Goal: Navigation & Orientation: Find specific page/section

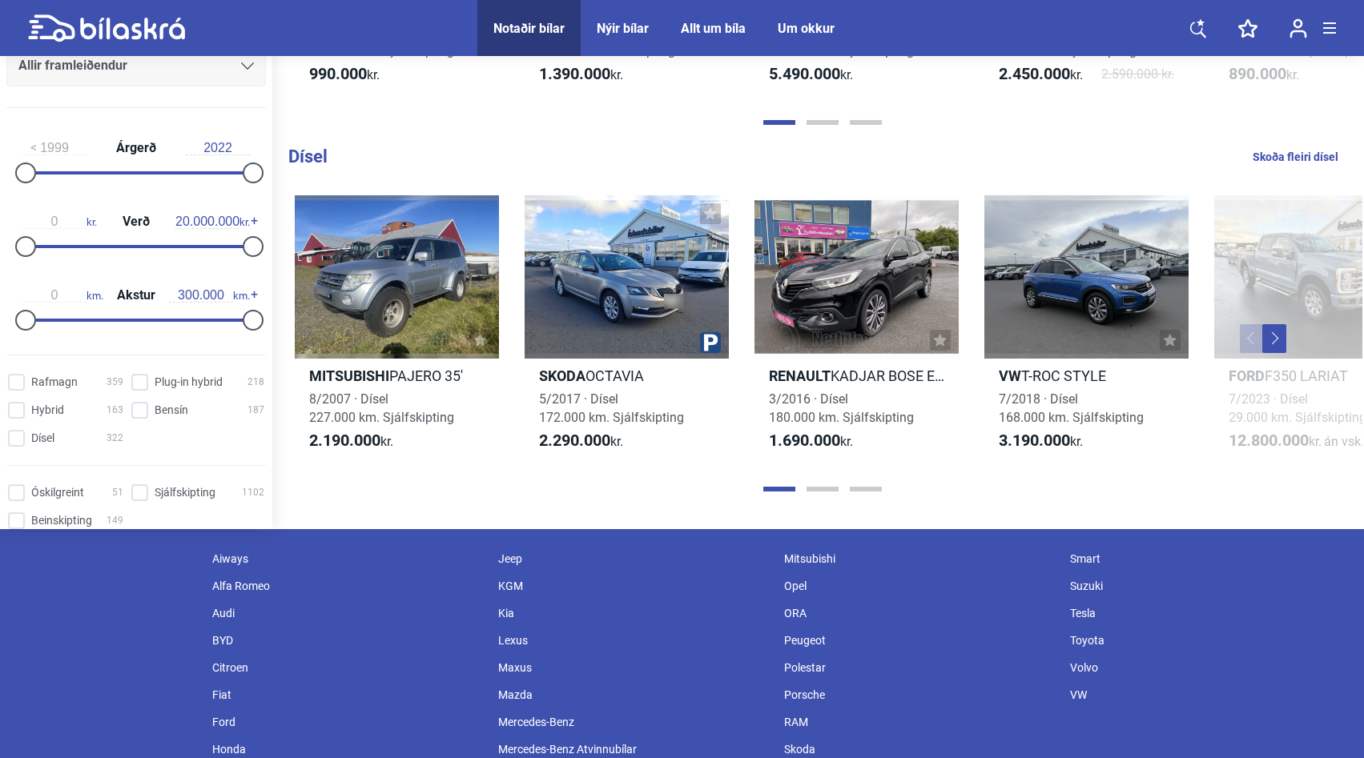
scroll to position [1857, 0]
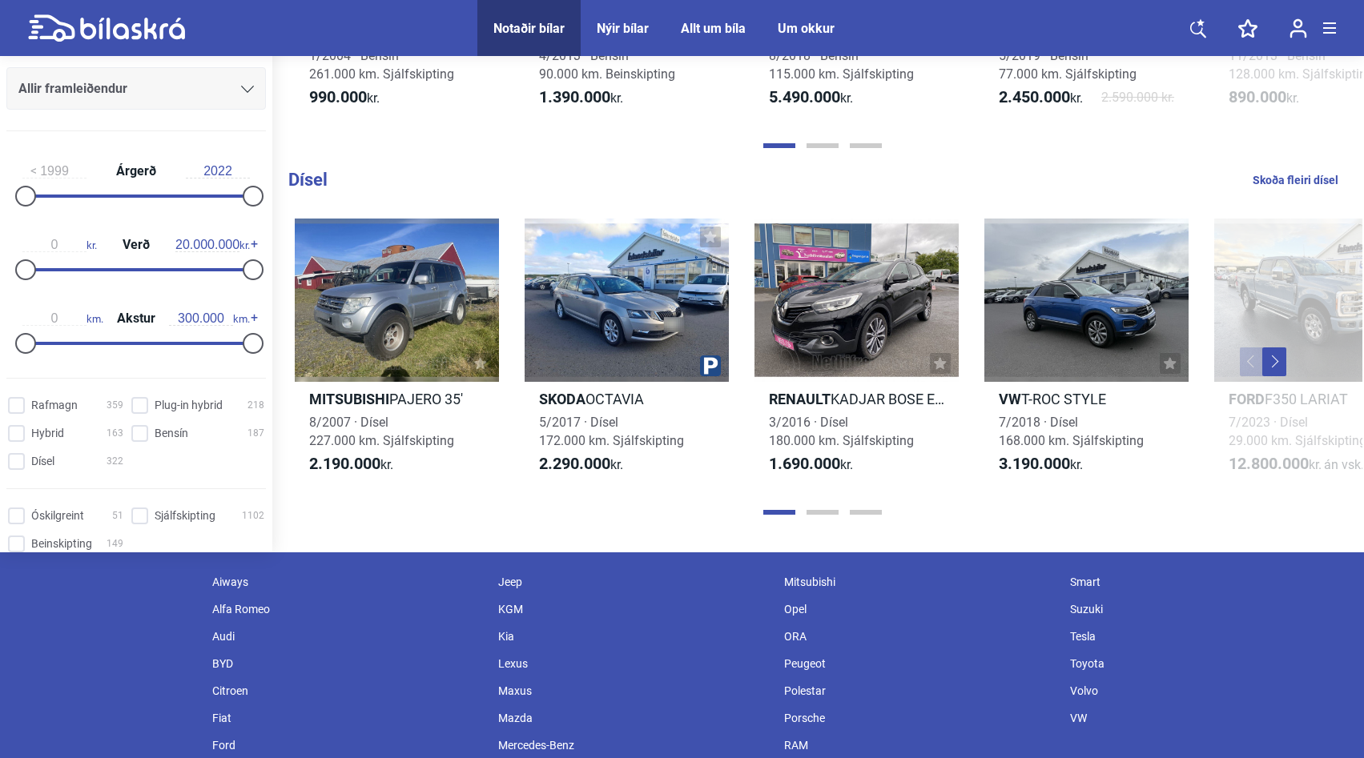
click at [1279, 376] on button "Next" at bounding box center [1274, 361] width 24 height 29
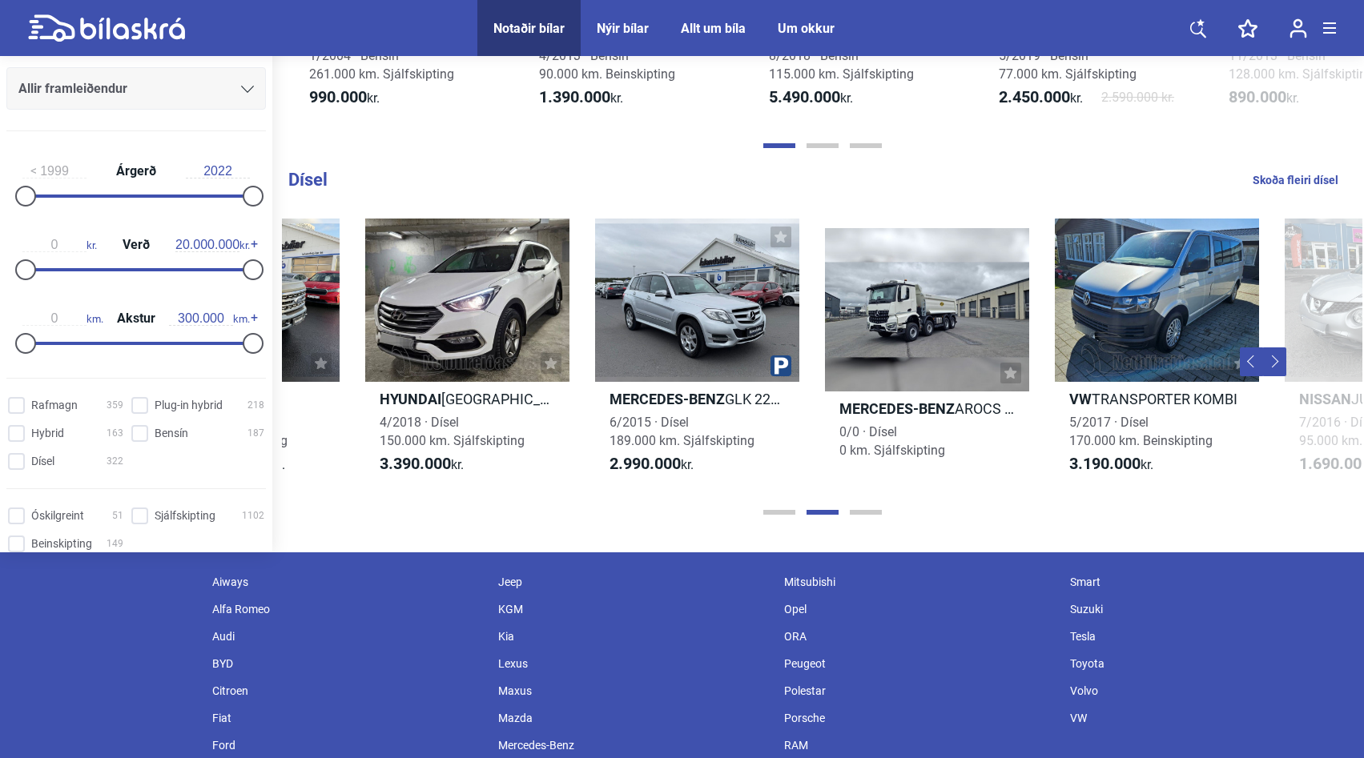
scroll to position [0, 1080]
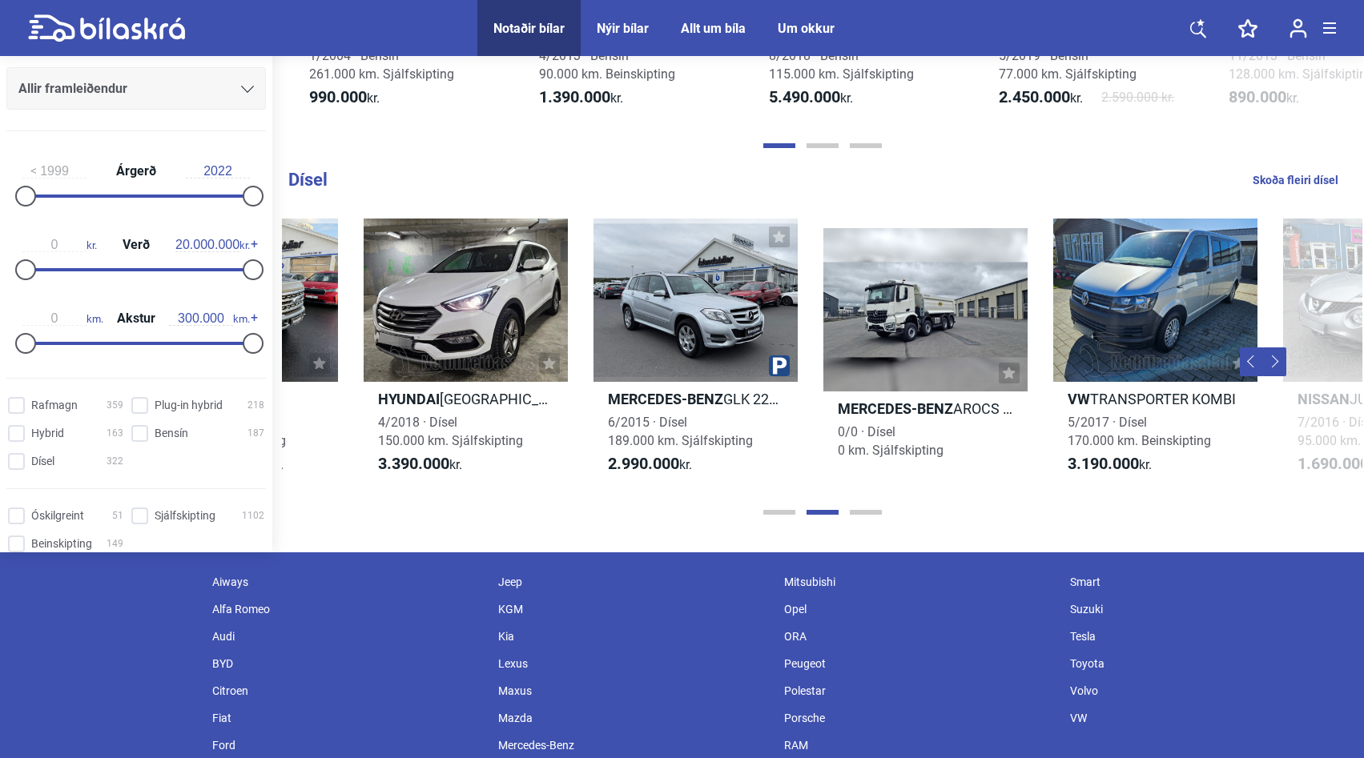
click at [1279, 376] on button "Next" at bounding box center [1274, 361] width 24 height 29
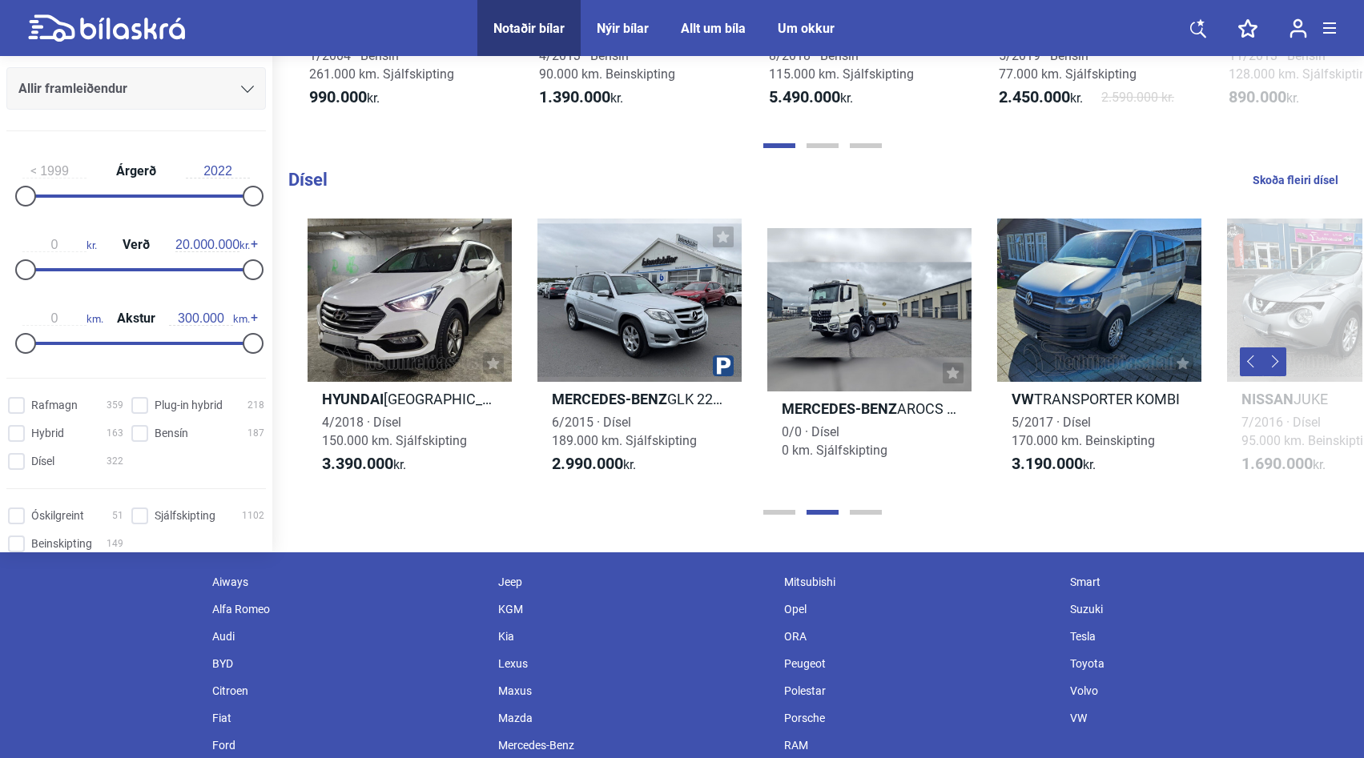
scroll to position [0, 1218]
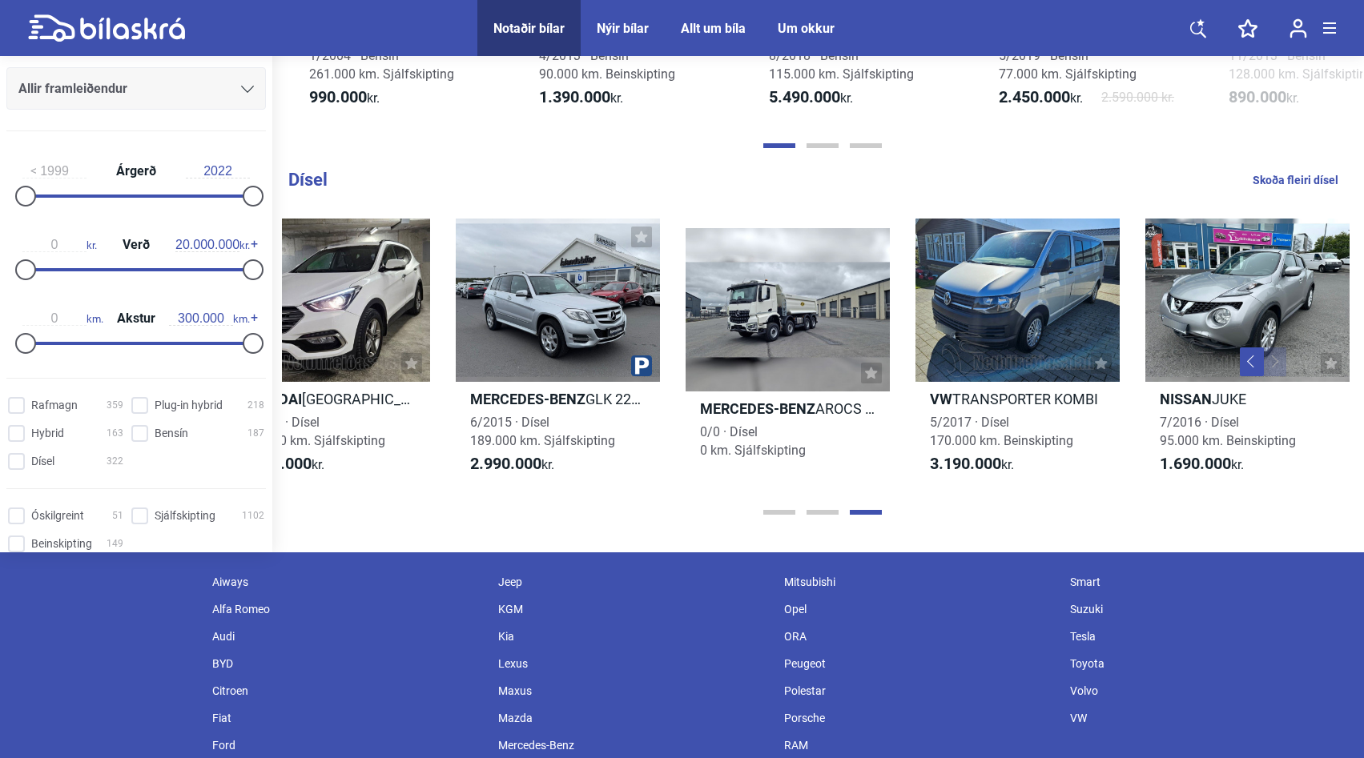
drag, startPoint x: 1368, startPoint y: 598, endPoint x: 1368, endPoint y: 401, distance: 197.0
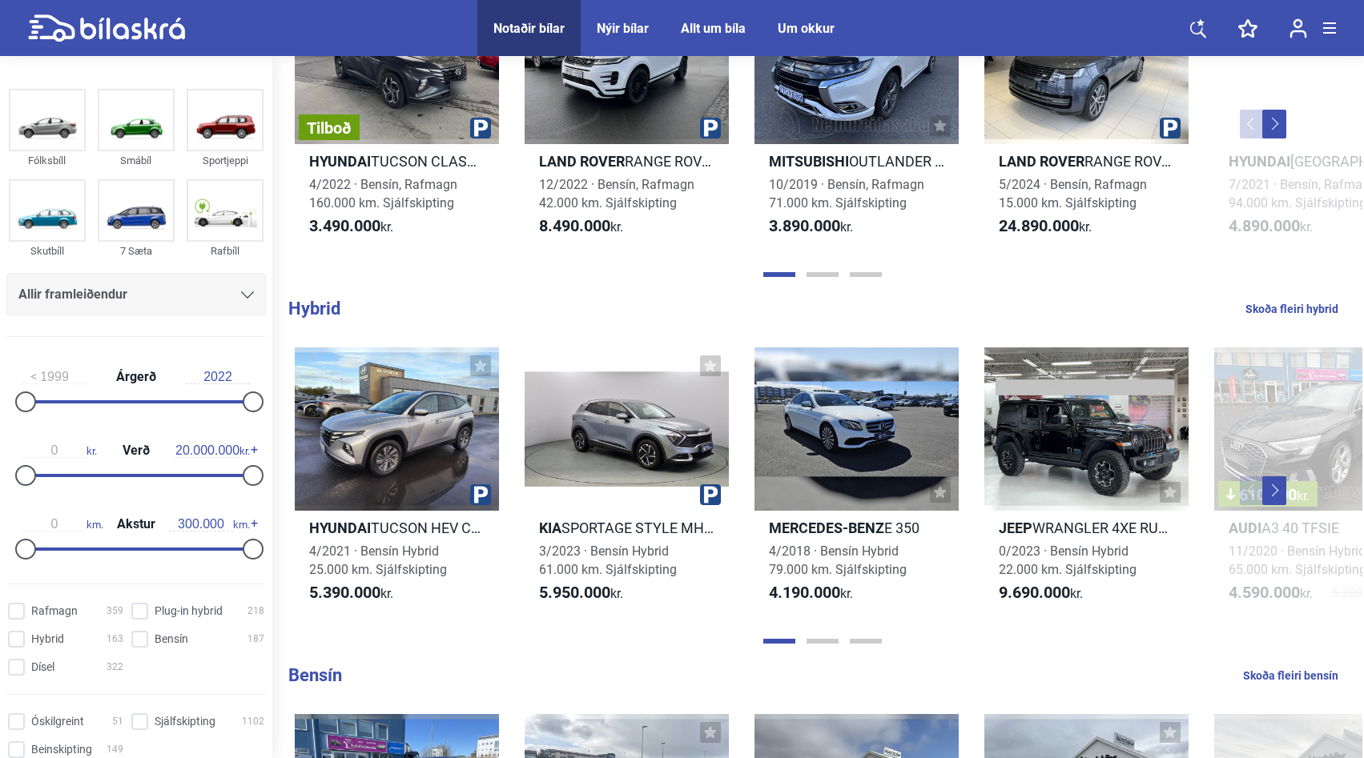
scroll to position [968, 0]
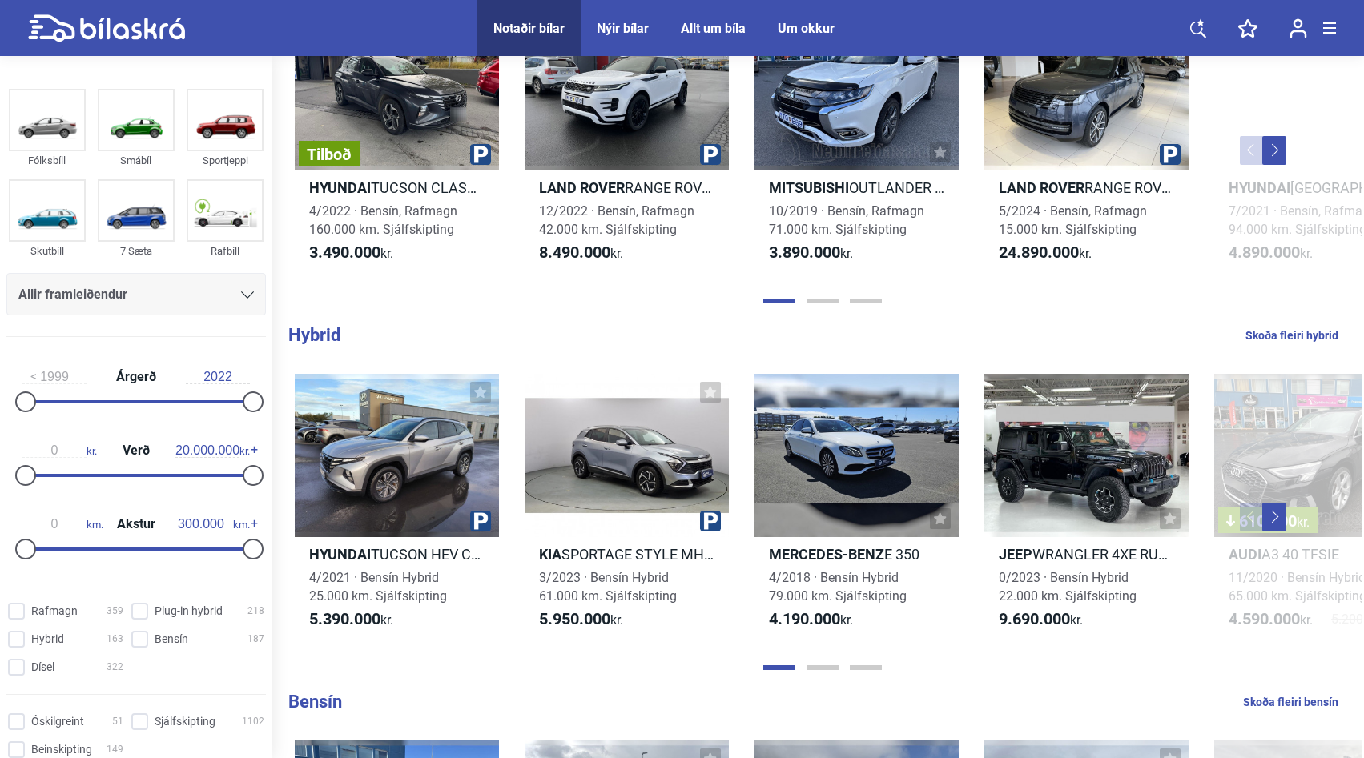
click at [1274, 530] on button "Next" at bounding box center [1274, 517] width 24 height 29
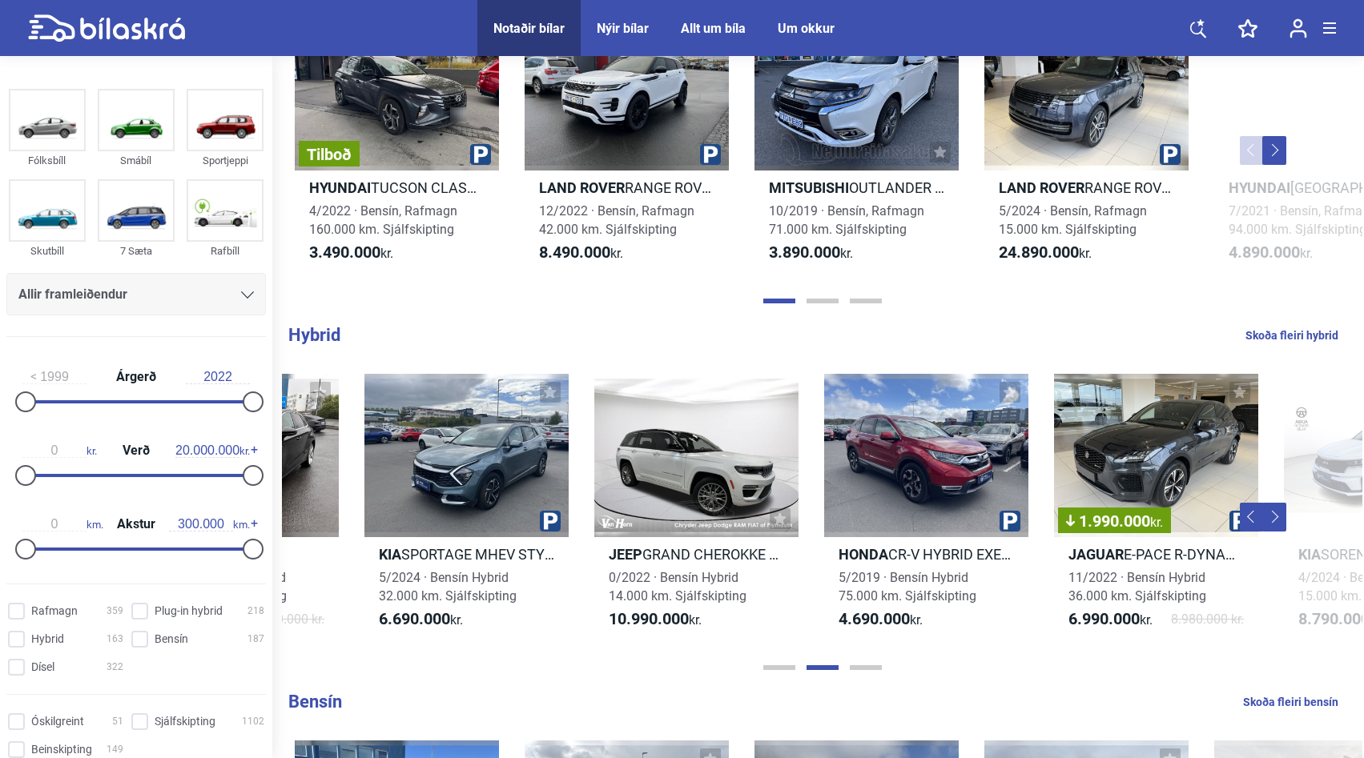
scroll to position [0, 1080]
click at [1274, 530] on button "Next" at bounding box center [1274, 517] width 24 height 29
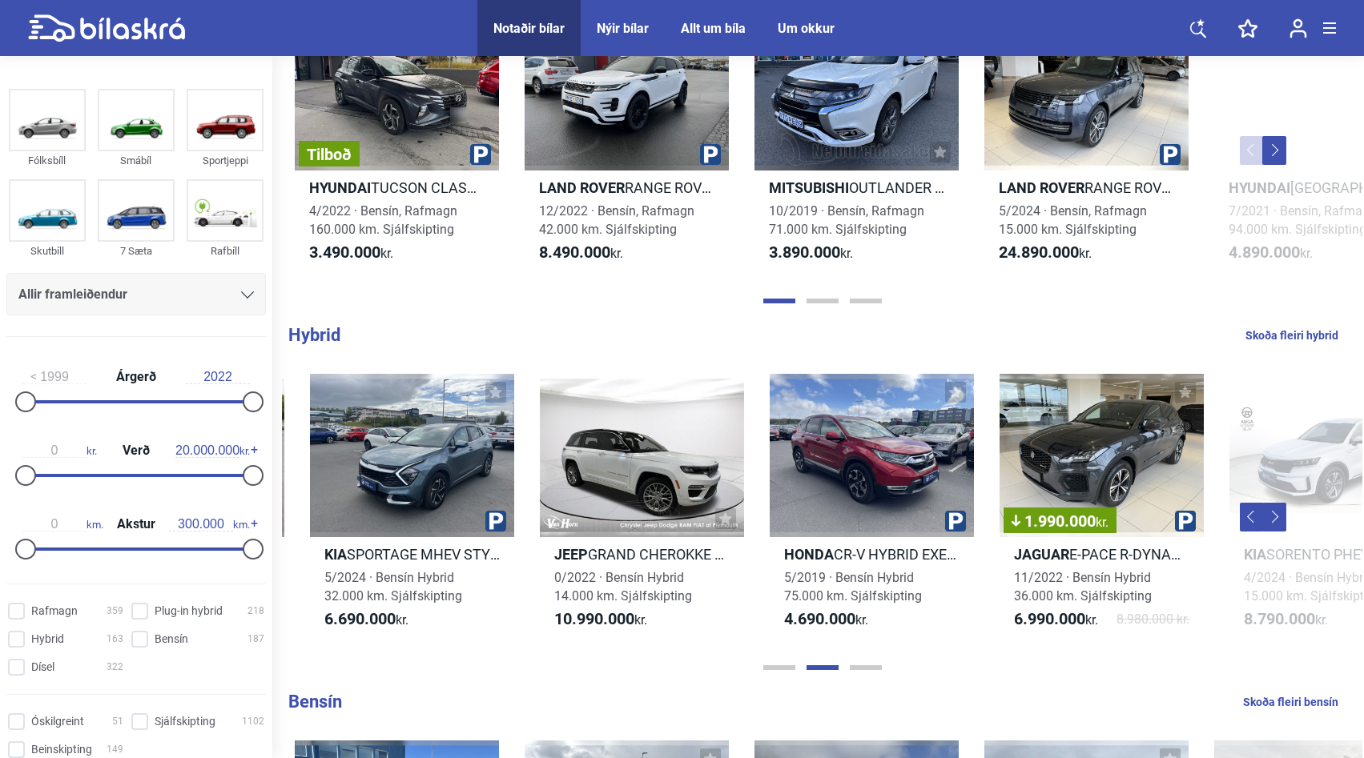
scroll to position [0, 1218]
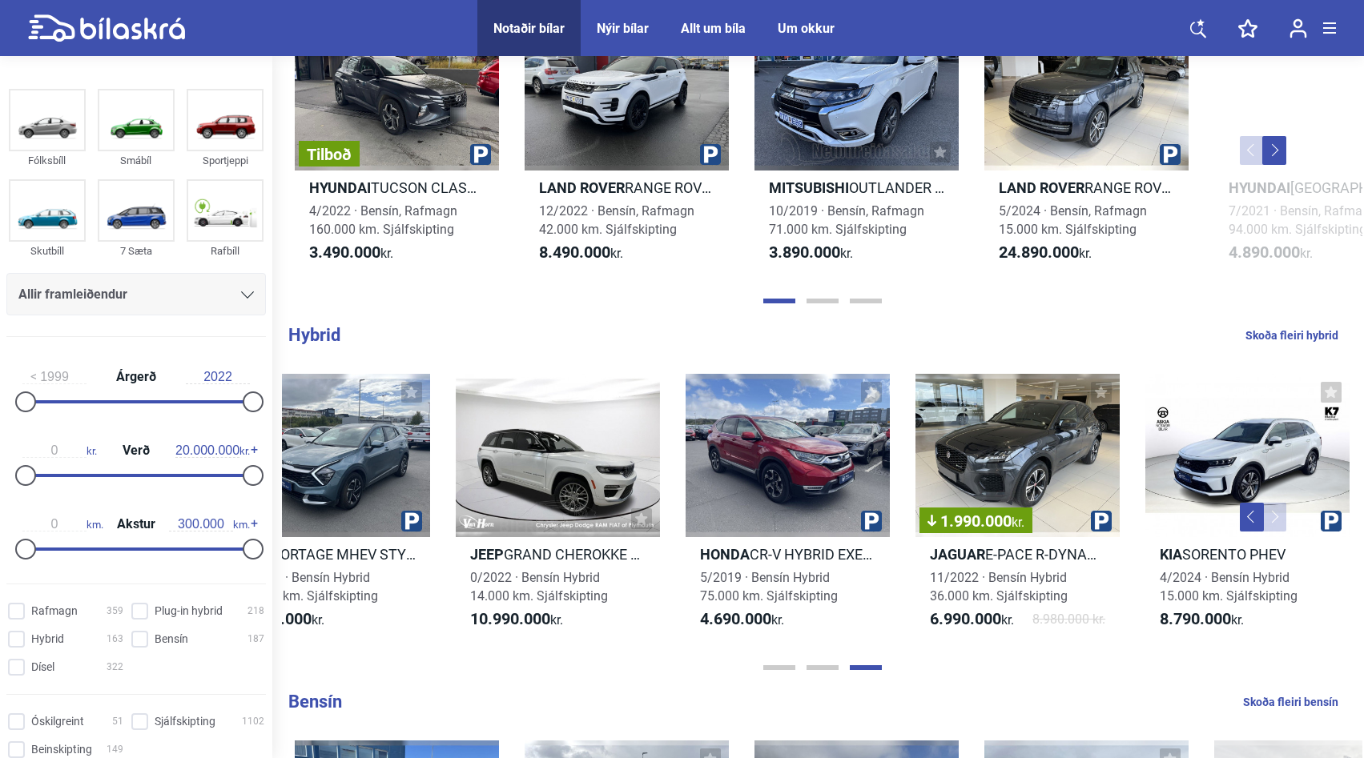
drag, startPoint x: 1363, startPoint y: 311, endPoint x: 1368, endPoint y: 191, distance: 120.2
click at [1363, 193] on html "Notaðir bílar Nýir bílar Allt um bíla Um okkur Notaðir bílar Nýir bílar Allt um…" at bounding box center [682, 401] width 1364 height 2739
click at [1363, 191] on html "Notaðir bílar Nýir bílar Allt um bíla Um okkur Notaðir bílar Nýir bílar Allt um…" at bounding box center [682, 401] width 1364 height 2739
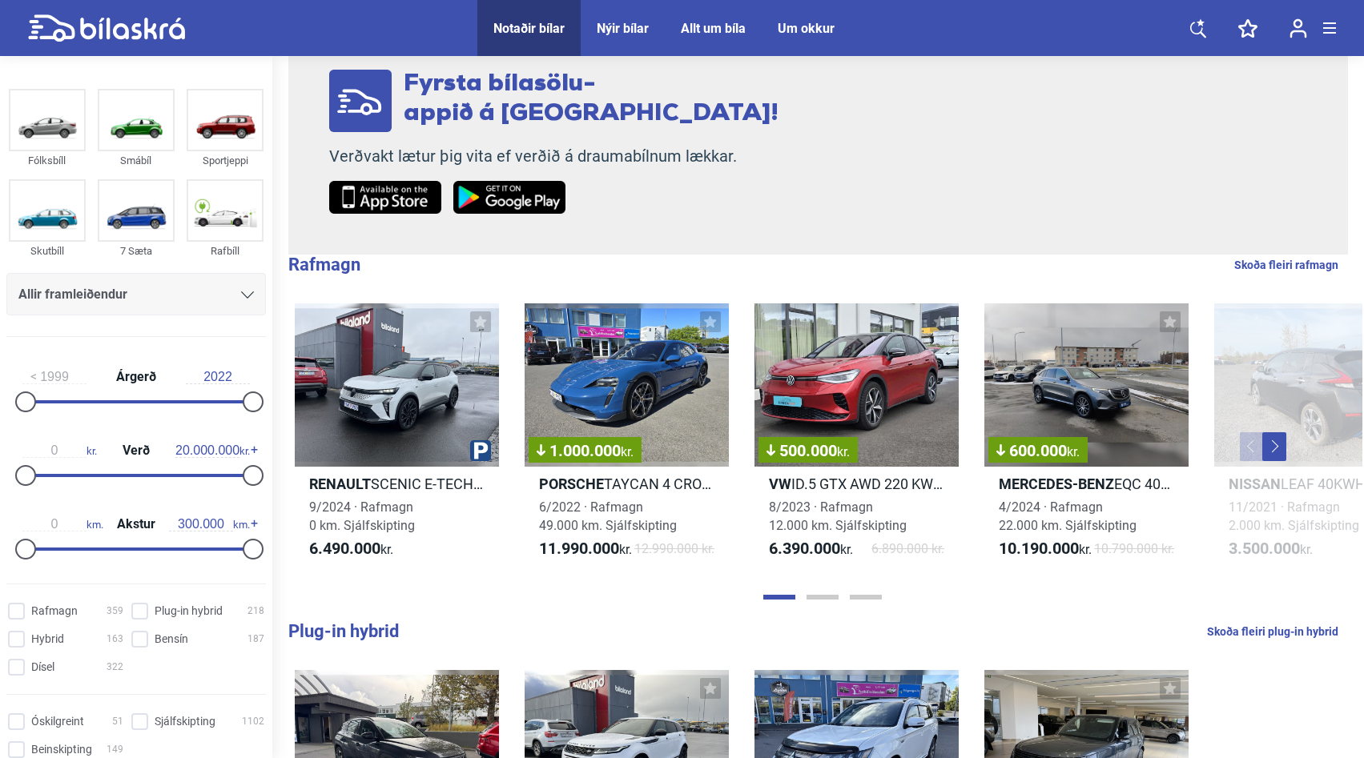
click at [1275, 455] on button "Next" at bounding box center [1274, 446] width 24 height 29
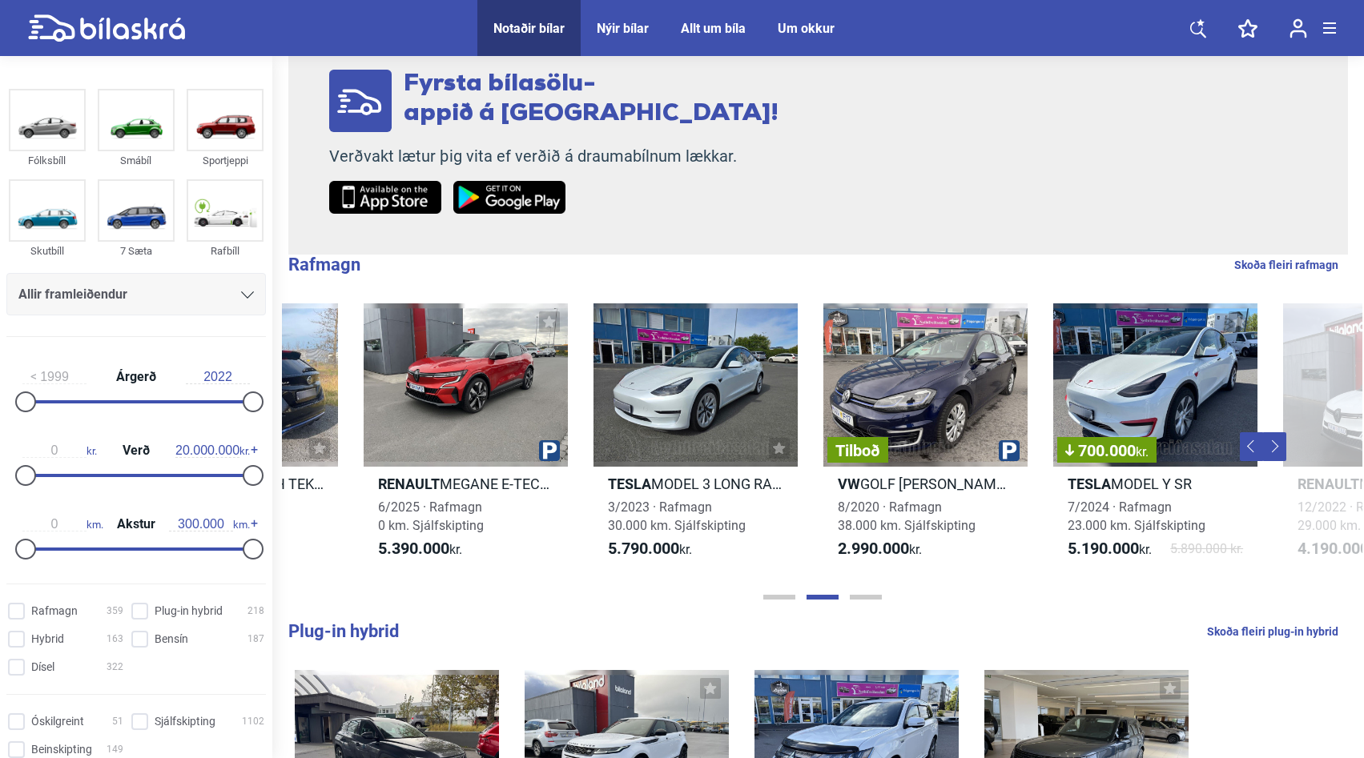
scroll to position [0, 1080]
click at [1275, 457] on button "Next" at bounding box center [1274, 446] width 24 height 29
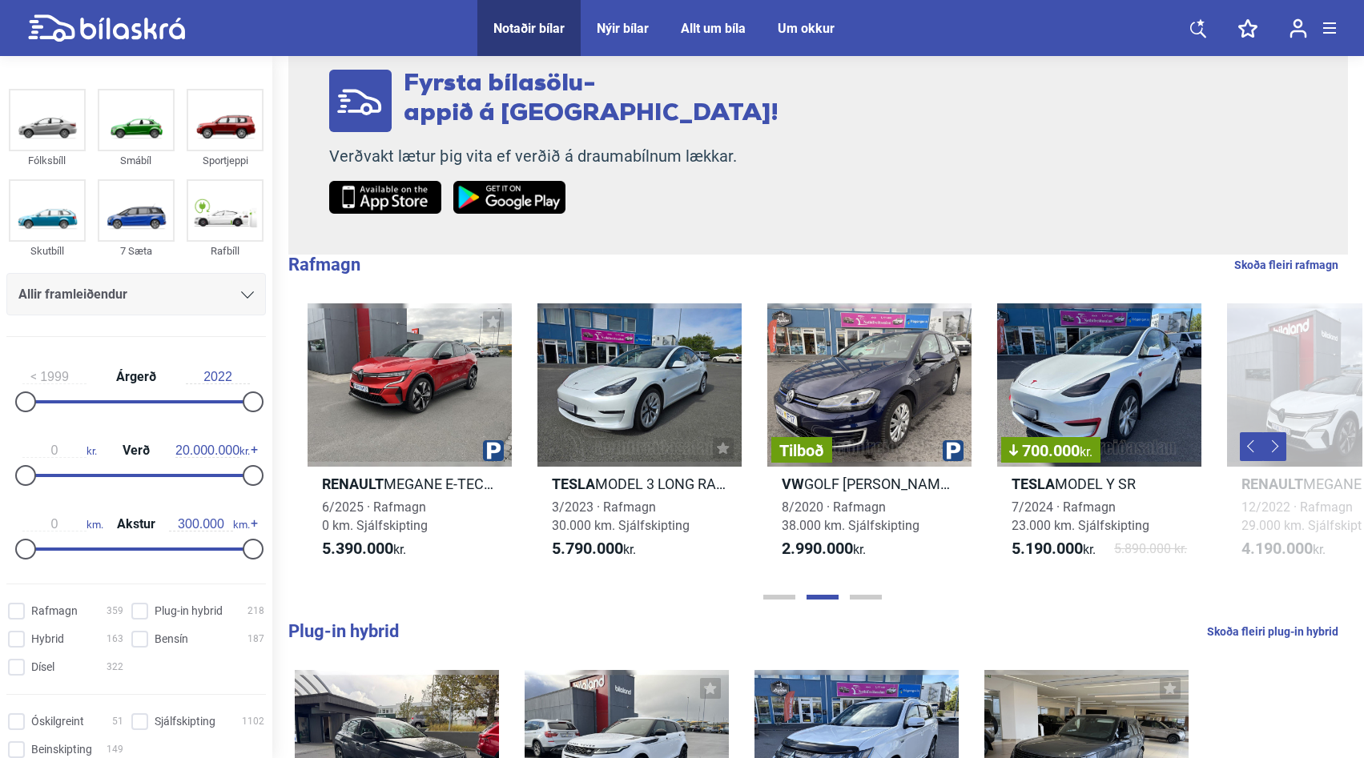
scroll to position [0, 1218]
